Goal: Task Accomplishment & Management: Manage account settings

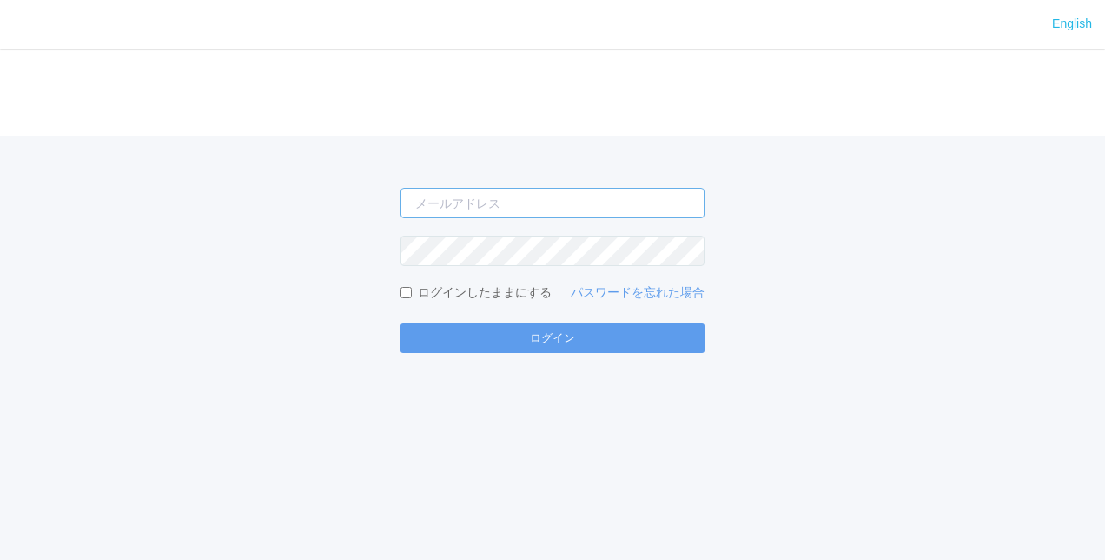
click at [476, 206] on input "email" at bounding box center [553, 203] width 304 height 30
click at [56, 243] on div "yuji ログインしたままにする パスワードを忘れた場合 ログイン" at bounding box center [552, 244] width 1105 height 217
click at [451, 204] on input "yuji" at bounding box center [553, 203] width 304 height 30
type input "y"
paste input "[EMAIL_ADDRESS][DOMAIN_NAME]"
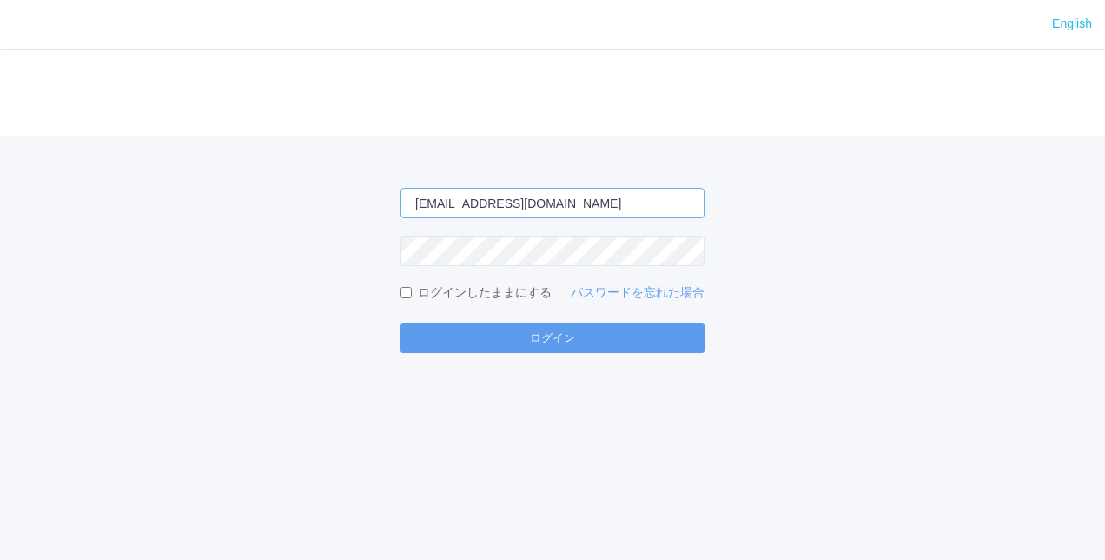
click at [451, 204] on input "[EMAIL_ADDRESS][DOMAIN_NAME]" at bounding box center [553, 203] width 304 height 30
type input "[EMAIL_ADDRESS][DOMAIN_NAME]"
click at [84, 204] on div "[EMAIL_ADDRESS][DOMAIN_NAME] ログインしたままにする パスワードを忘れた場合 ログイン" at bounding box center [552, 244] width 1105 height 217
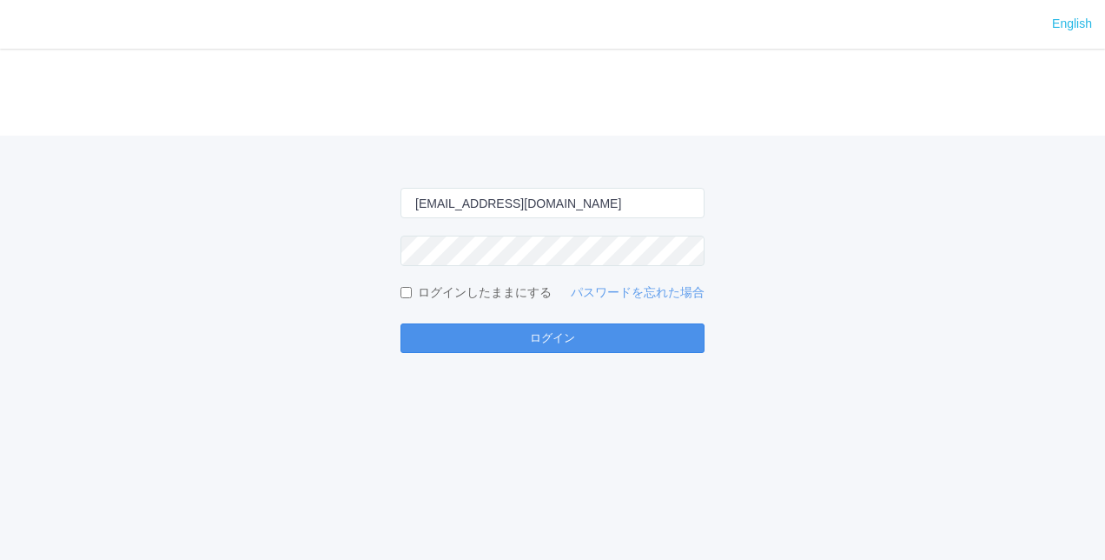
click at [560, 337] on button "ログイン" at bounding box center [553, 338] width 304 height 30
